Goal: Check status: Check status

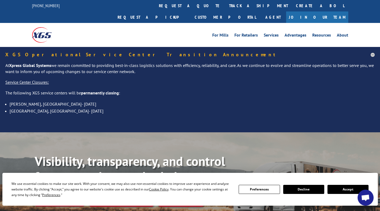
click at [191, 11] on link "Request a pickup" at bounding box center [152, 16] width 77 height 11
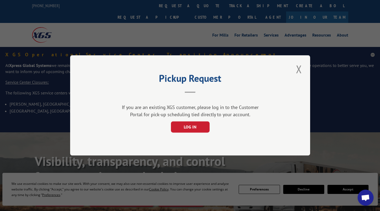
click at [299, 69] on button "Close modal" at bounding box center [299, 69] width 9 height 15
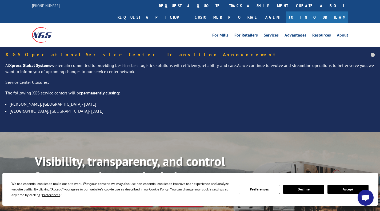
click at [225, 5] on link "track a shipment" at bounding box center [258, 5] width 67 height 11
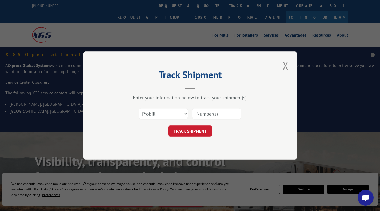
click at [204, 113] on input at bounding box center [216, 113] width 49 height 11
paste input "6100042201"
type input "6100042201"
click at [146, 114] on select "Select category... Probill BOL PO" at bounding box center [163, 113] width 49 height 11
select select "bol"
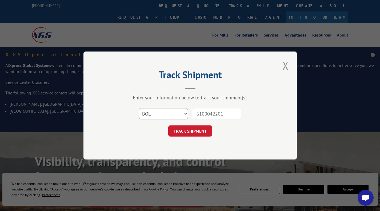
click at [139, 108] on select "Select category... Probill BOL PO" at bounding box center [163, 113] width 49 height 11
click at [199, 135] on button "TRACK SHIPMENT" at bounding box center [190, 130] width 44 height 11
